Goal: Task Accomplishment & Management: Complete application form

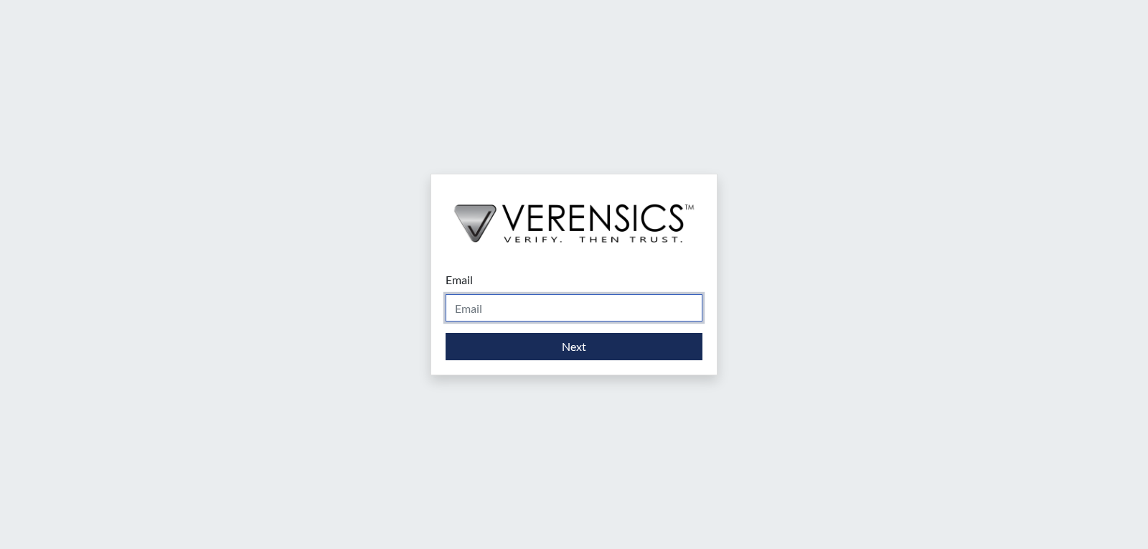
click at [607, 306] on input "Email" at bounding box center [574, 307] width 257 height 27
type input "[PERSON_NAME][EMAIL_ADDRESS][PERSON_NAME][DOMAIN_NAME]"
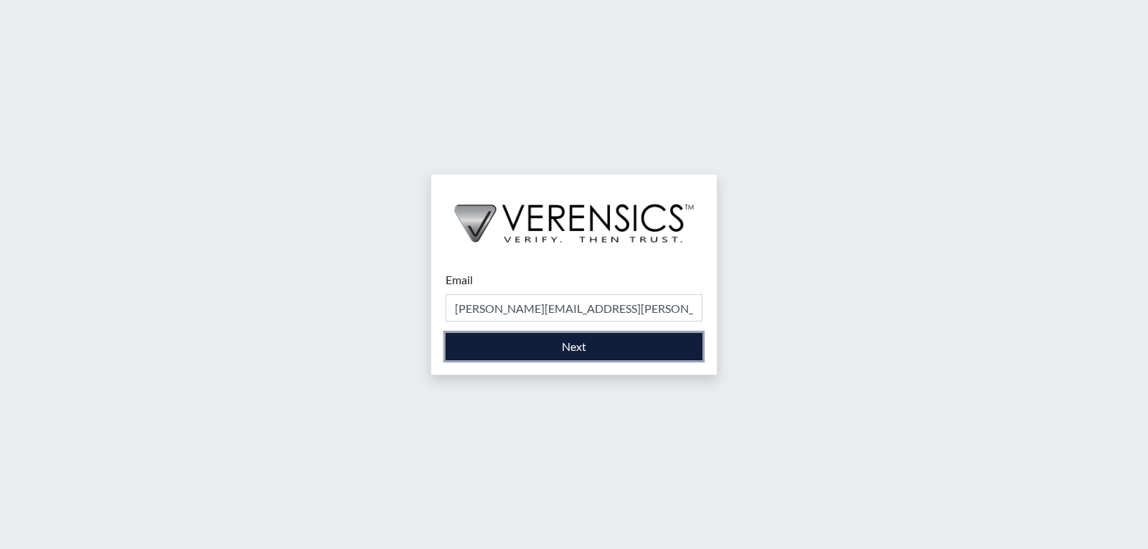
click at [565, 349] on button "Next" at bounding box center [574, 346] width 257 height 27
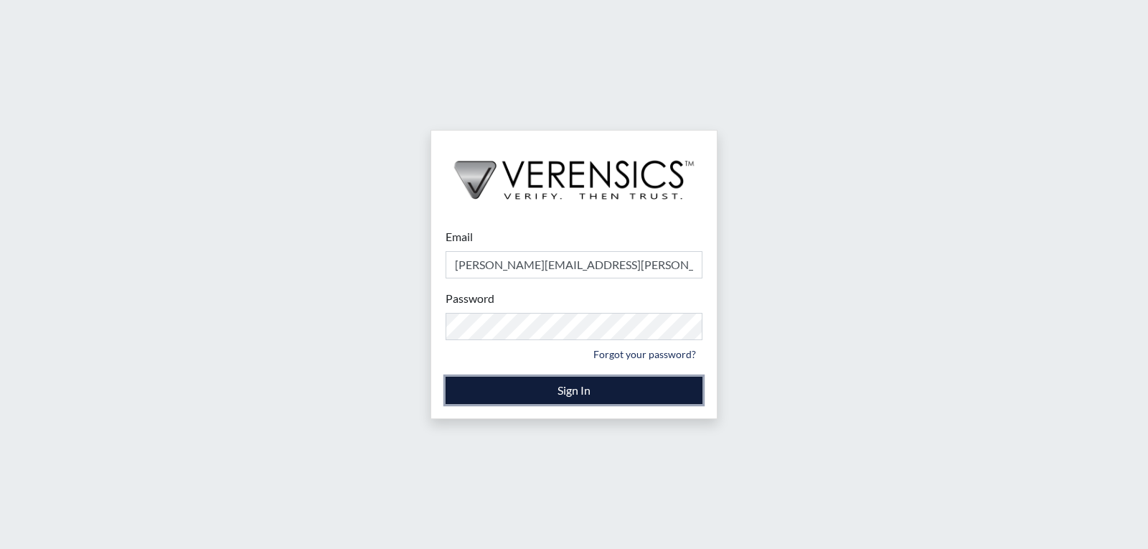
click at [569, 396] on button "Sign In" at bounding box center [574, 390] width 257 height 27
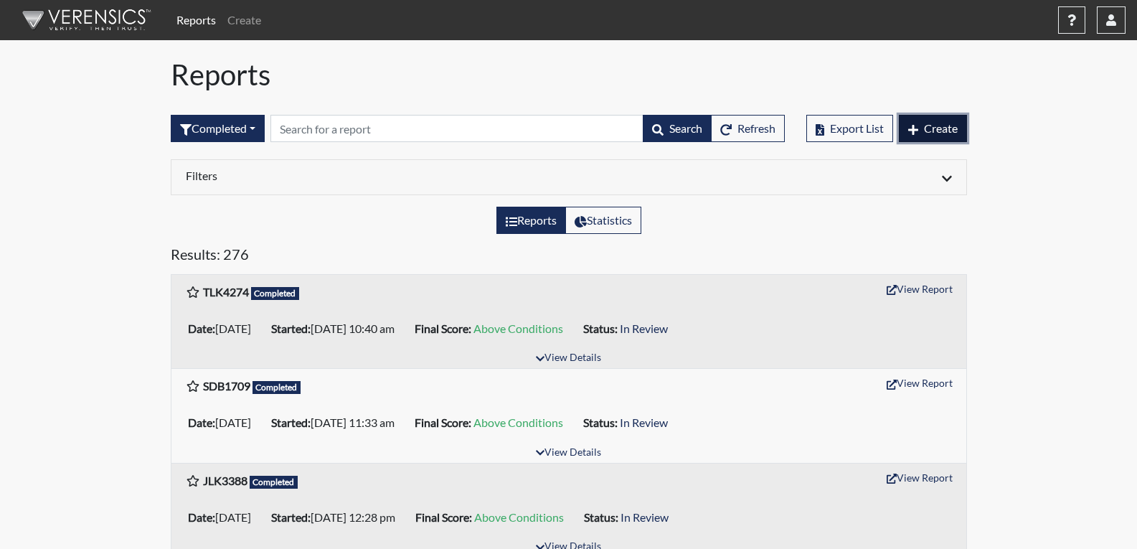
click at [951, 123] on span "Create" at bounding box center [941, 128] width 34 height 14
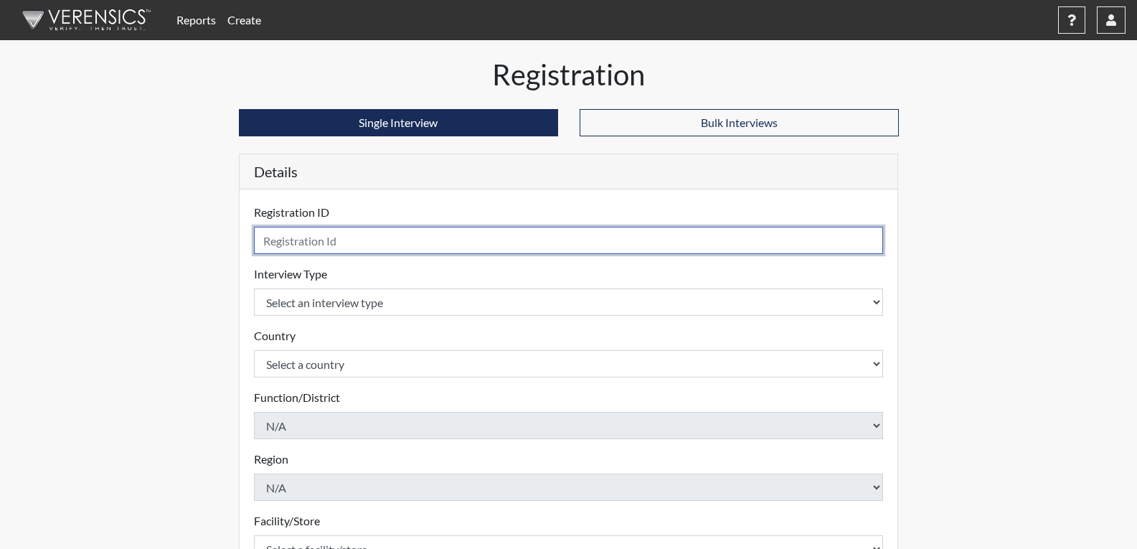
click at [313, 236] on input "text" at bounding box center [569, 240] width 630 height 27
type input "BET1844"
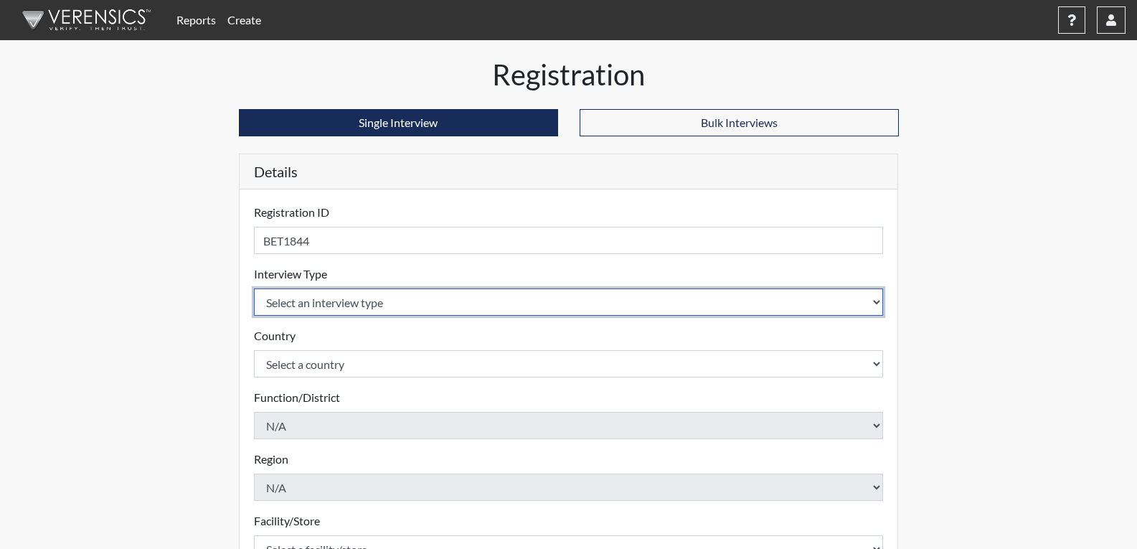
click at [352, 301] on body "Reports Create Help Center × Verensics Best Practices How to successfully use t…" at bounding box center [568, 274] width 1137 height 549
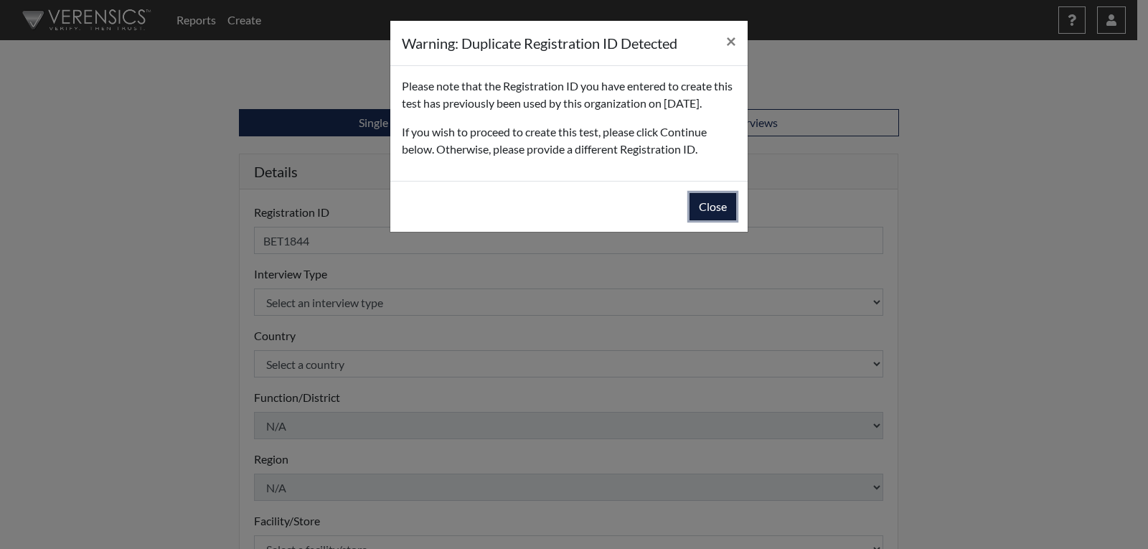
click at [715, 220] on button "Close" at bounding box center [713, 206] width 47 height 27
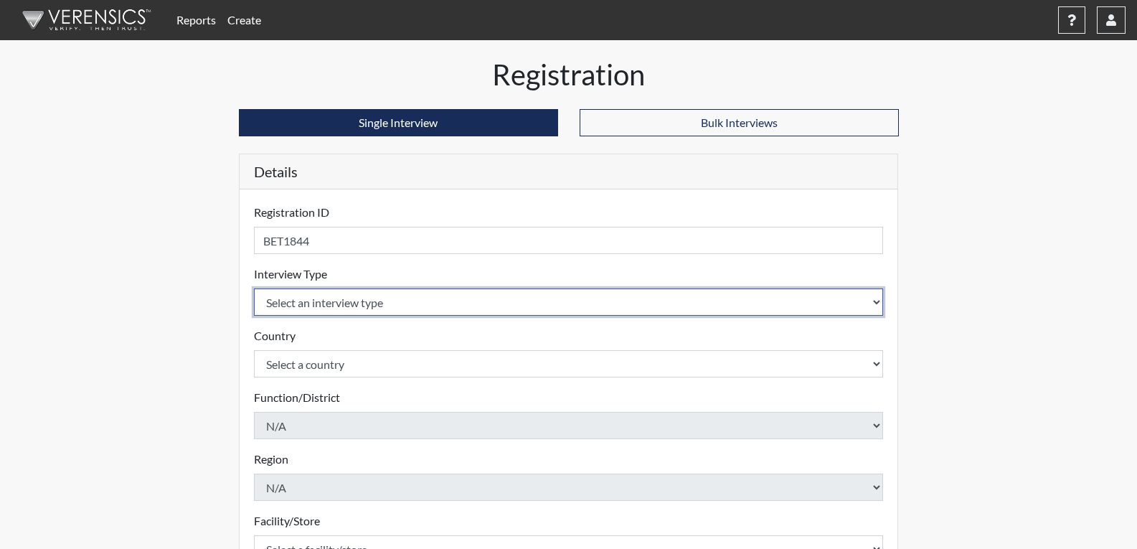
click at [331, 305] on select "Select an interview type Corrections Pre-Employment" at bounding box center [569, 301] width 630 height 27
select select "ff733e93-e1bf-11ea-9c9f-0eff0cf7eb8f"
click at [254, 288] on select "Select an interview type Corrections Pre-Employment" at bounding box center [569, 301] width 630 height 27
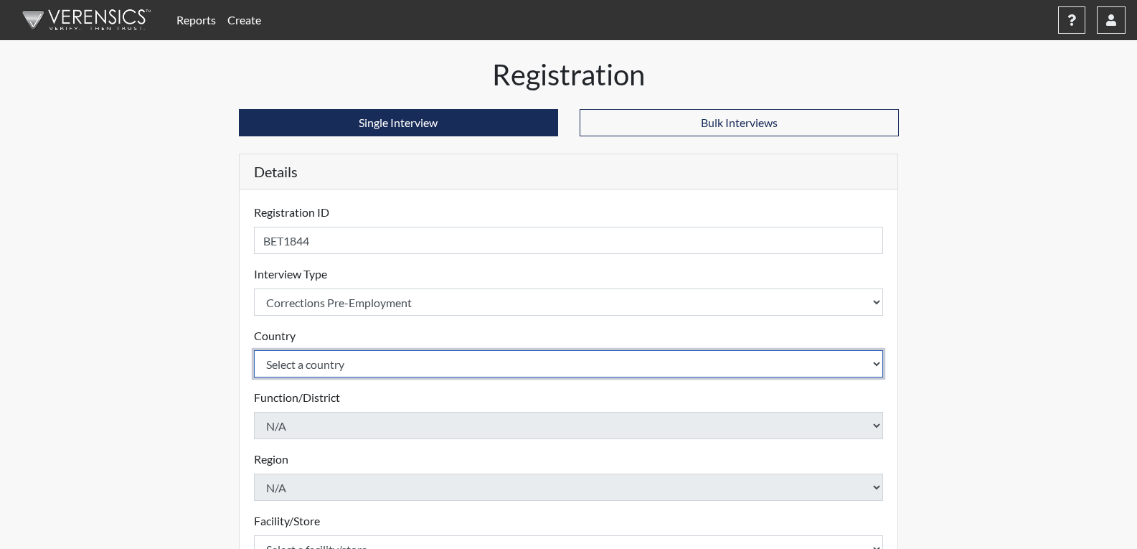
click at [321, 370] on select "Select a country [GEOGRAPHIC_DATA] [GEOGRAPHIC_DATA]" at bounding box center [569, 363] width 630 height 27
select select "united-states-of-[GEOGRAPHIC_DATA]"
click at [254, 350] on select "Select a country [GEOGRAPHIC_DATA] [GEOGRAPHIC_DATA]" at bounding box center [569, 363] width 630 height 27
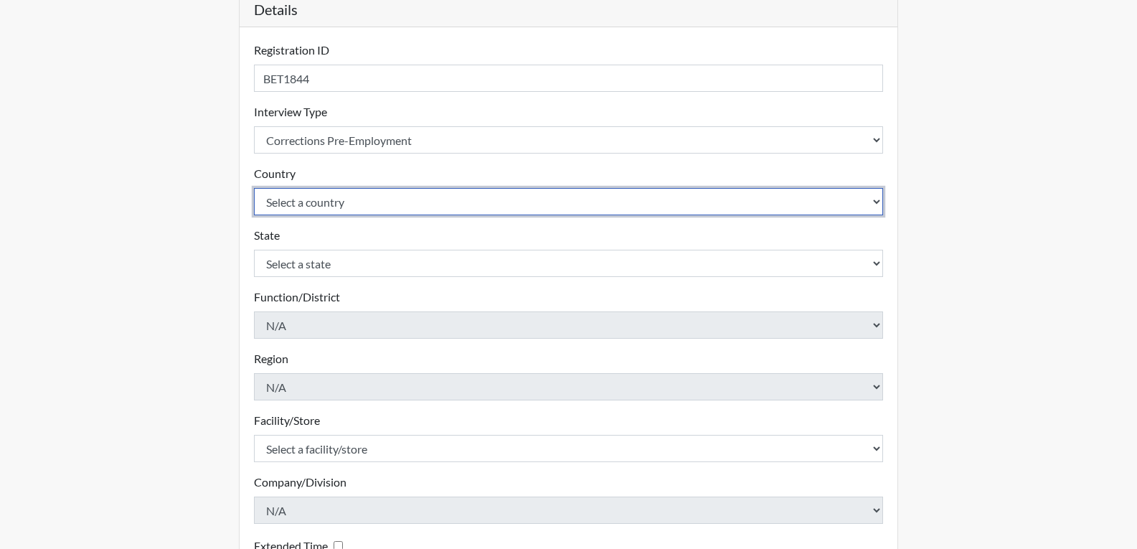
scroll to position [215, 0]
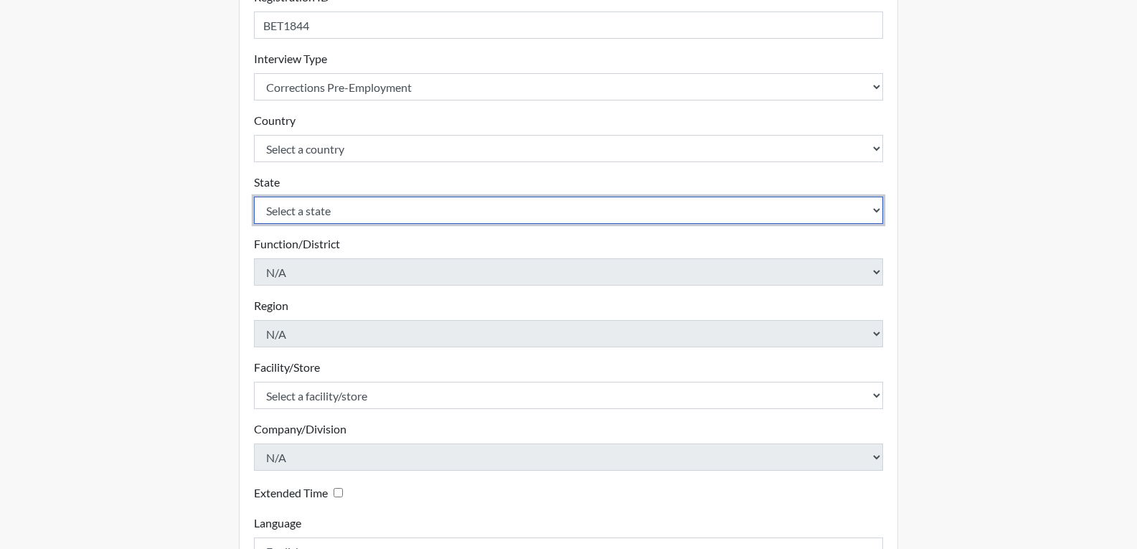
click at [278, 212] on select "Select a state [US_STATE] [US_STATE] [US_STATE] [US_STATE] [US_STATE] [US_STATE…" at bounding box center [569, 210] width 630 height 27
select select "GA"
click at [254, 197] on select "Select a state [US_STATE] [US_STATE] [US_STATE] [US_STATE] [US_STATE] [US_STATE…" at bounding box center [569, 210] width 630 height 27
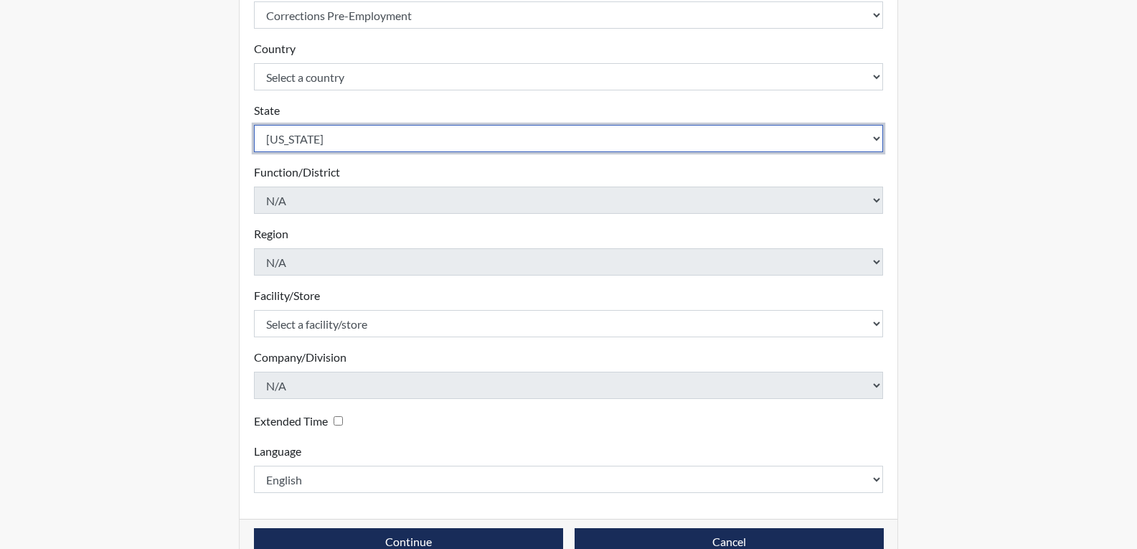
scroll to position [320, 0]
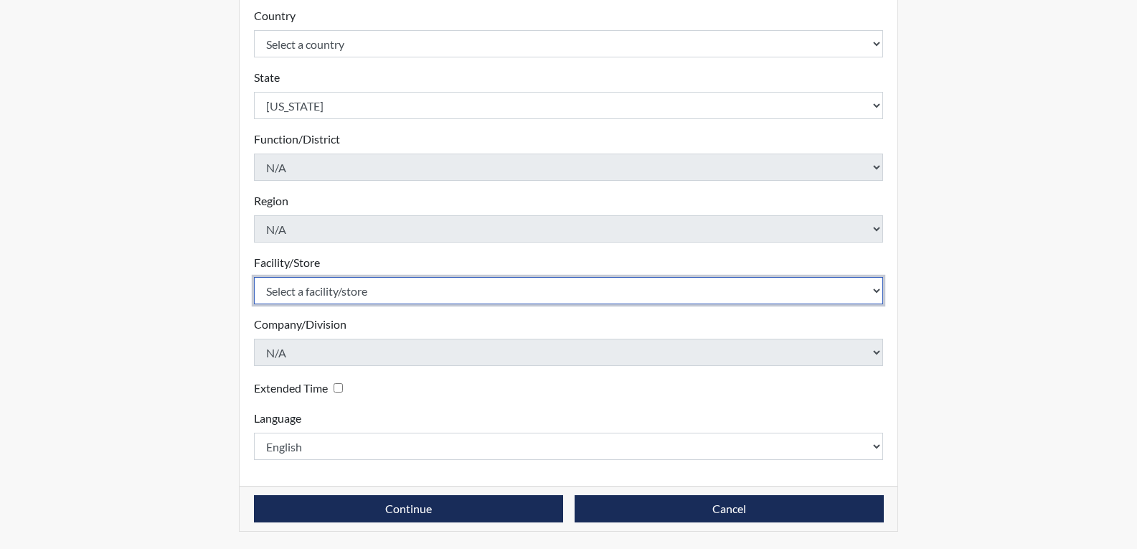
click at [308, 296] on select "Select a facility/store [PERSON_NAME]" at bounding box center [569, 290] width 630 height 27
select select "022d70d9-6788-4b21-95d9-d3ba1afe1ec8"
click at [254, 277] on select "Select a facility/store [PERSON_NAME]" at bounding box center [569, 290] width 630 height 27
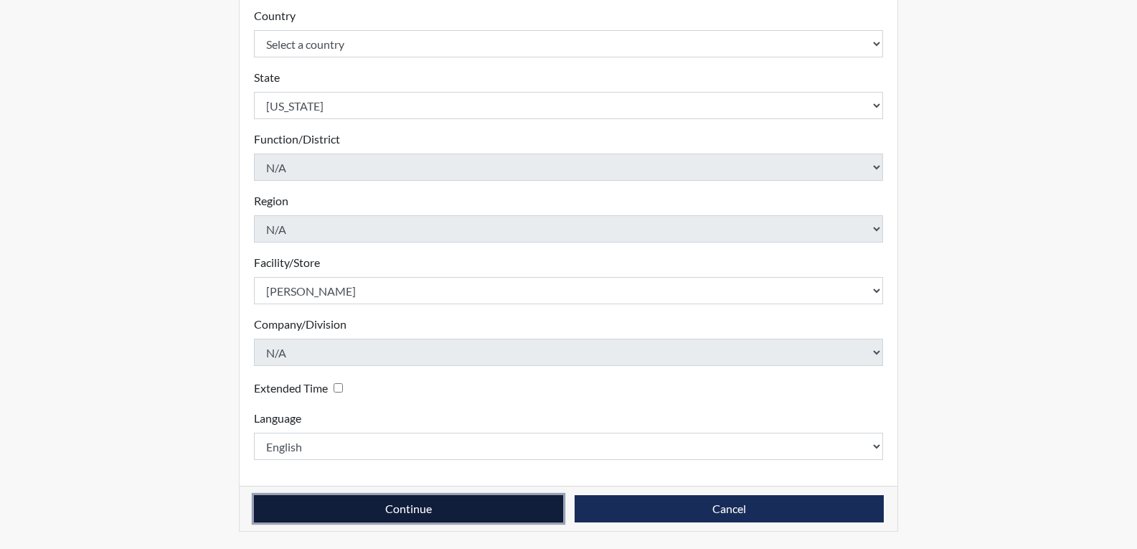
click at [473, 507] on button "Continue" at bounding box center [408, 508] width 309 height 27
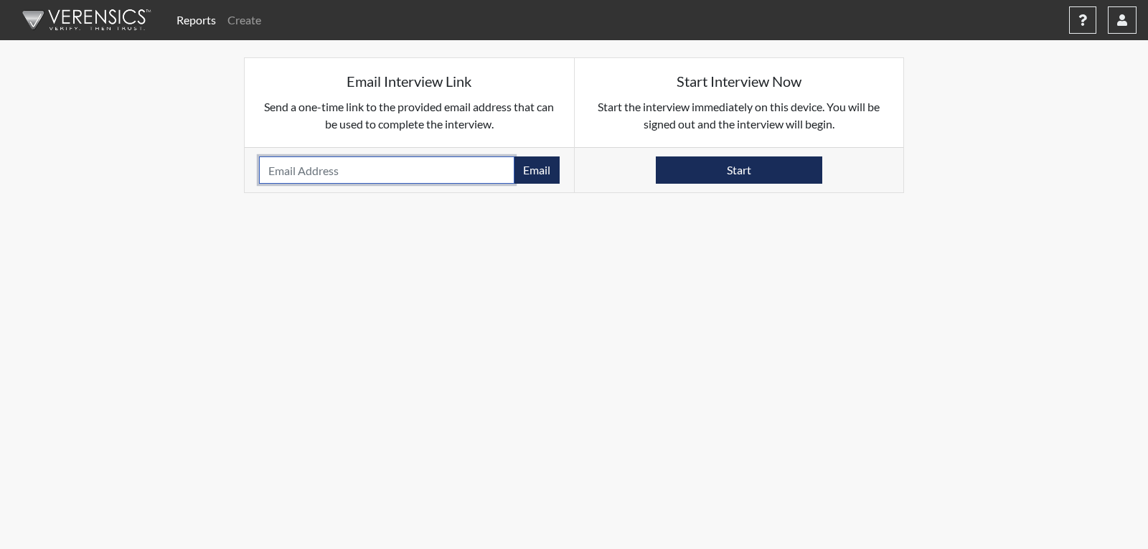
click at [471, 181] on input "email" at bounding box center [386, 169] width 255 height 27
click at [456, 174] on input "email" at bounding box center [386, 169] width 255 height 27
click at [446, 175] on input "email" at bounding box center [386, 169] width 255 height 27
click at [429, 199] on body "Reports Create Help Center × Verensics Best Practices How to successfully use t…" at bounding box center [574, 274] width 1148 height 549
click at [425, 181] on input "email" at bounding box center [386, 169] width 255 height 27
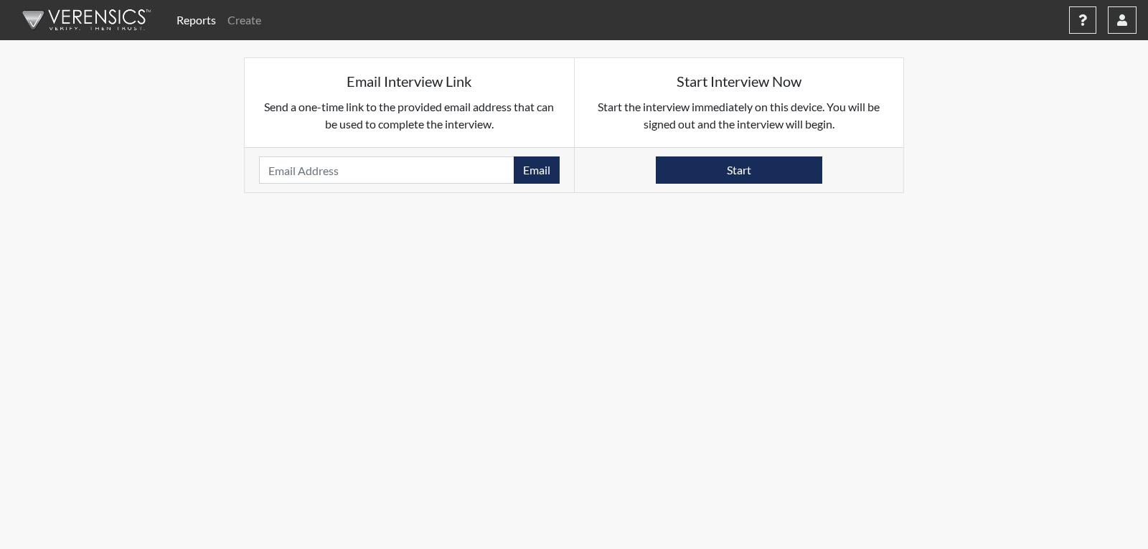
click at [911, 92] on div "Email Interview Link Send a one-time link to the provided email address that ca…" at bounding box center [574, 125] width 682 height 136
click at [791, 166] on button "Start" at bounding box center [739, 169] width 166 height 27
